Goal: Navigation & Orientation: Find specific page/section

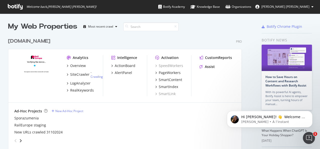
click at [299, 7] on span "[PERSON_NAME] [PERSON_NAME]" at bounding box center [285, 7] width 48 height 4
click at [251, 7] on div "Organizations" at bounding box center [238, 6] width 26 height 5
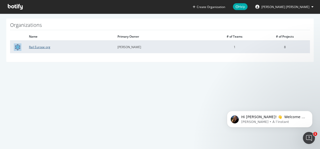
click at [41, 48] on link "Rail Europe org" at bounding box center [39, 47] width 21 height 4
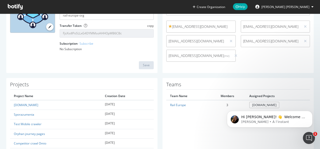
scroll to position [75, 0]
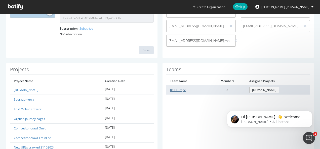
click at [175, 91] on link "Rail Europe" at bounding box center [178, 90] width 16 height 4
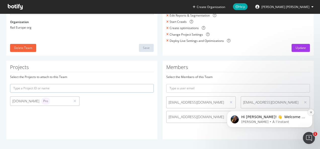
click at [313, 114] on button "Dismiss notification" at bounding box center [311, 112] width 7 height 7
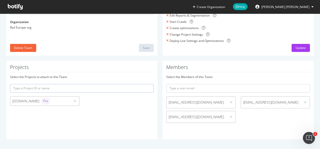
scroll to position [0, 0]
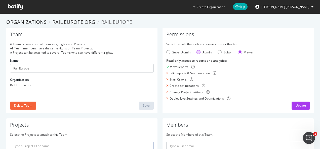
click at [199, 54] on div "Admin" at bounding box center [204, 52] width 15 height 4
click at [238, 52] on div "Viewer" at bounding box center [240, 52] width 4 height 4
click at [255, 100] on div "Permissions Select the role that defines permissions for this team Super Admin …" at bounding box center [238, 71] width 151 height 86
